Goal: Complete application form

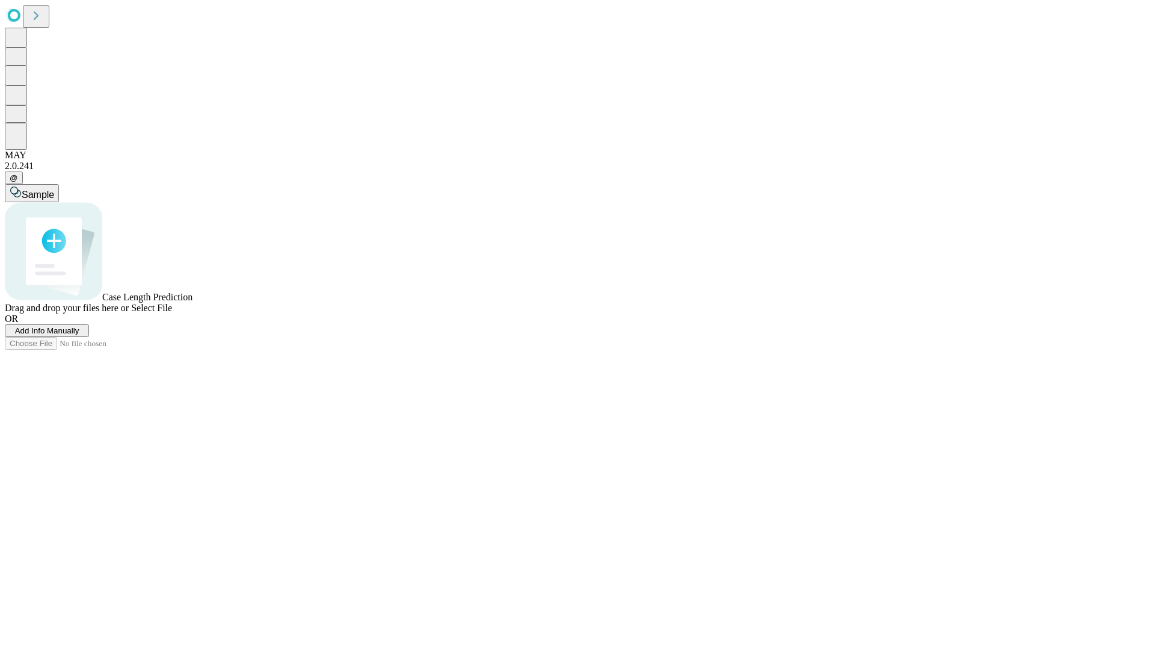
click at [79, 335] on span "Add Info Manually" at bounding box center [47, 330] width 64 height 9
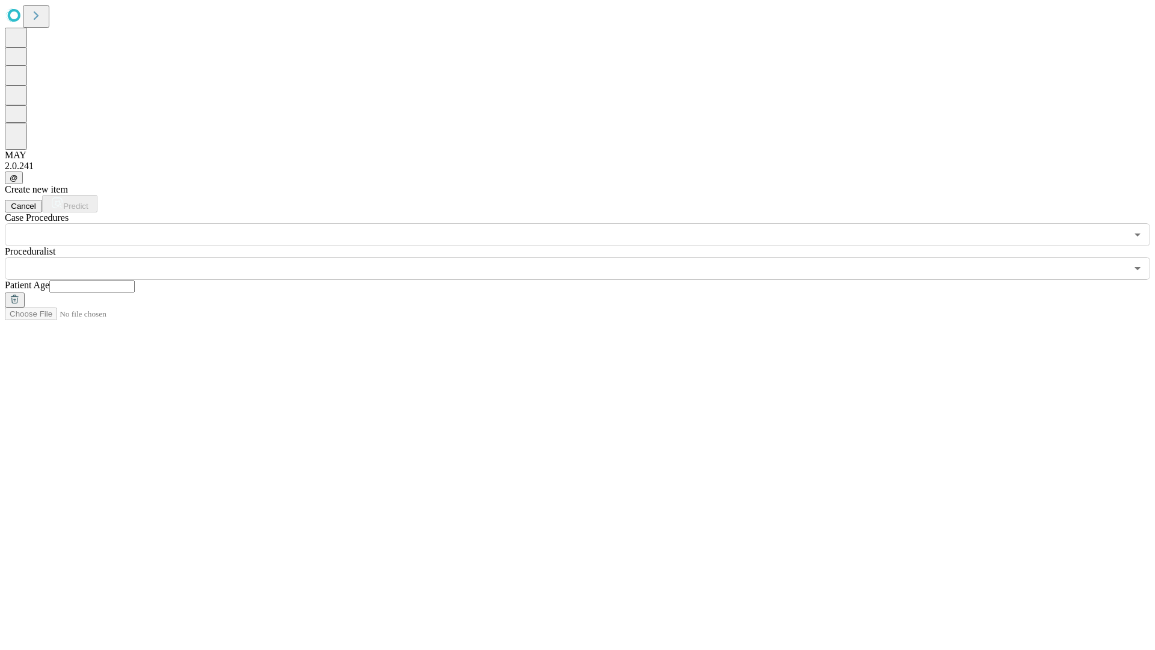
click at [135, 280] on input "text" at bounding box center [91, 286] width 85 height 12
type input "**"
click at [586, 257] on input "text" at bounding box center [566, 268] width 1122 height 23
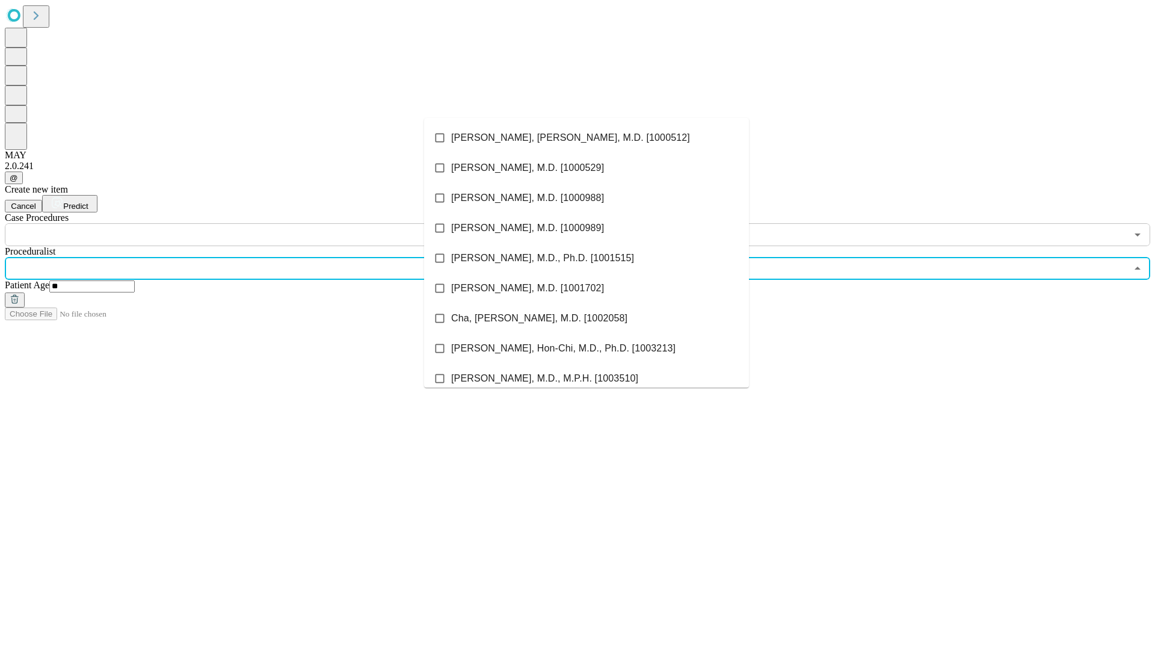
click at [586, 138] on li "[PERSON_NAME], [PERSON_NAME], M.D. [1000512]" at bounding box center [586, 138] width 325 height 30
click at [253, 223] on input "text" at bounding box center [566, 234] width 1122 height 23
